Goal: Task Accomplishment & Management: Complete application form

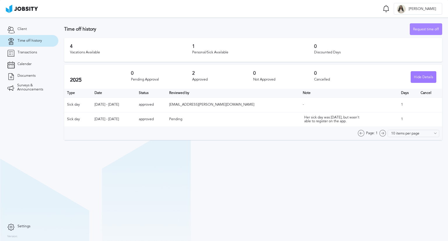
click at [423, 32] on div "Request time off" at bounding box center [426, 30] width 32 height 12
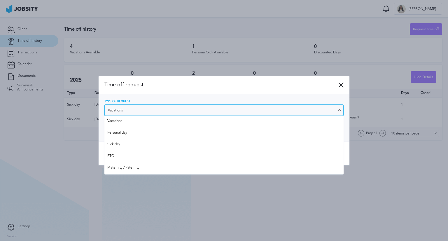
click at [153, 108] on input "Vacations" at bounding box center [223, 110] width 239 height 12
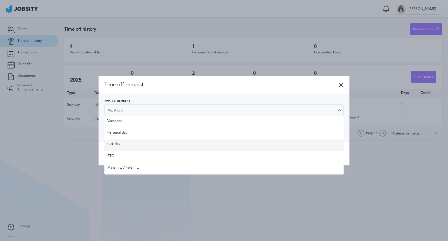
type input "Sick day"
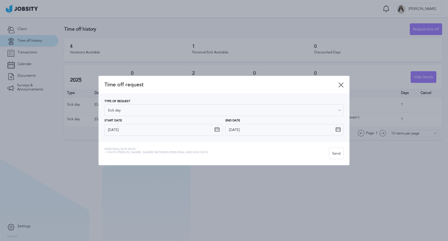
click at [138, 146] on div "Time off request Type of Request Sick day Vacations Personal day Sick day PTO M…" at bounding box center [223, 120] width 251 height 89
click at [217, 129] on icon at bounding box center [216, 129] width 5 height 5
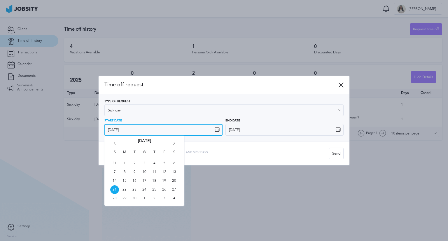
click at [116, 129] on input "[DATE]" at bounding box center [163, 130] width 118 height 12
click at [175, 181] on span "20" at bounding box center [174, 180] width 9 height 9
type input "[DATE]"
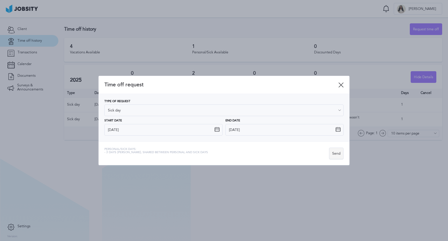
click at [335, 155] on div "Send" at bounding box center [336, 154] width 14 height 12
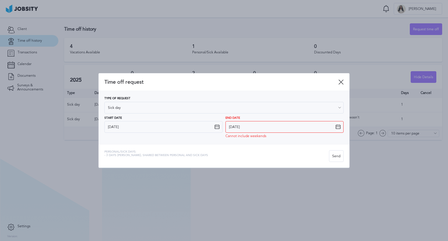
click at [337, 128] on icon at bounding box center [337, 126] width 5 height 5
click at [337, 126] on icon at bounding box center [337, 126] width 5 height 5
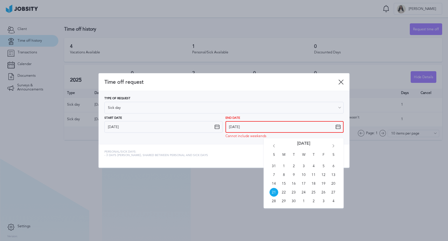
click at [245, 126] on input "[DATE]" at bounding box center [284, 127] width 118 height 12
click at [333, 182] on span "20" at bounding box center [333, 183] width 9 height 9
type input "[DATE]"
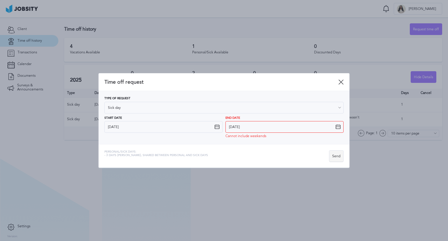
click at [339, 157] on div "Send" at bounding box center [336, 156] width 14 height 12
click at [340, 81] on icon at bounding box center [340, 81] width 5 height 5
